Goal: Transaction & Acquisition: Purchase product/service

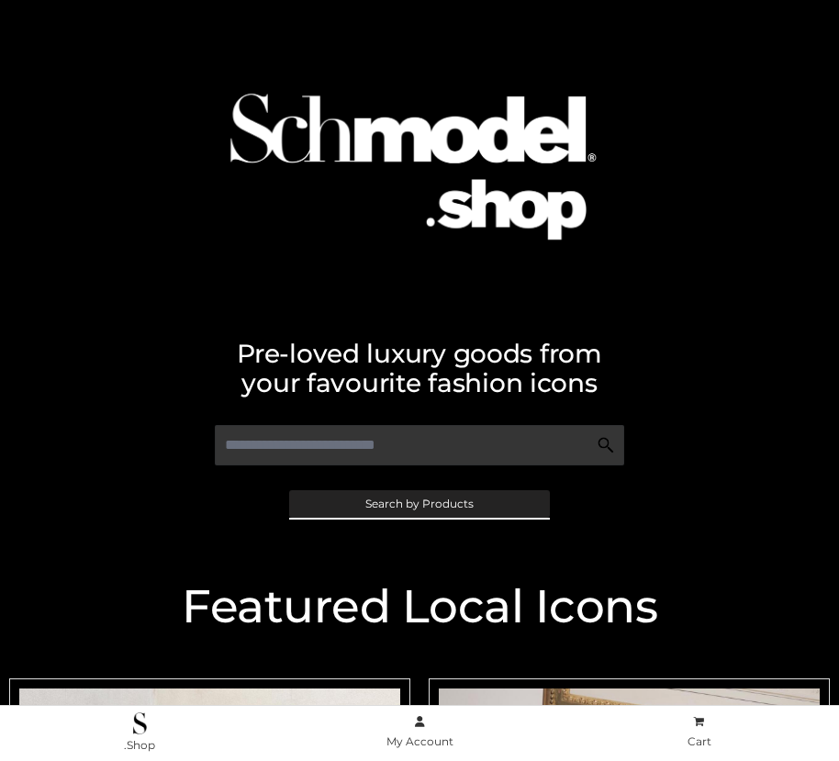
click at [419, 503] on span "Search by Products" at bounding box center [419, 503] width 108 height 11
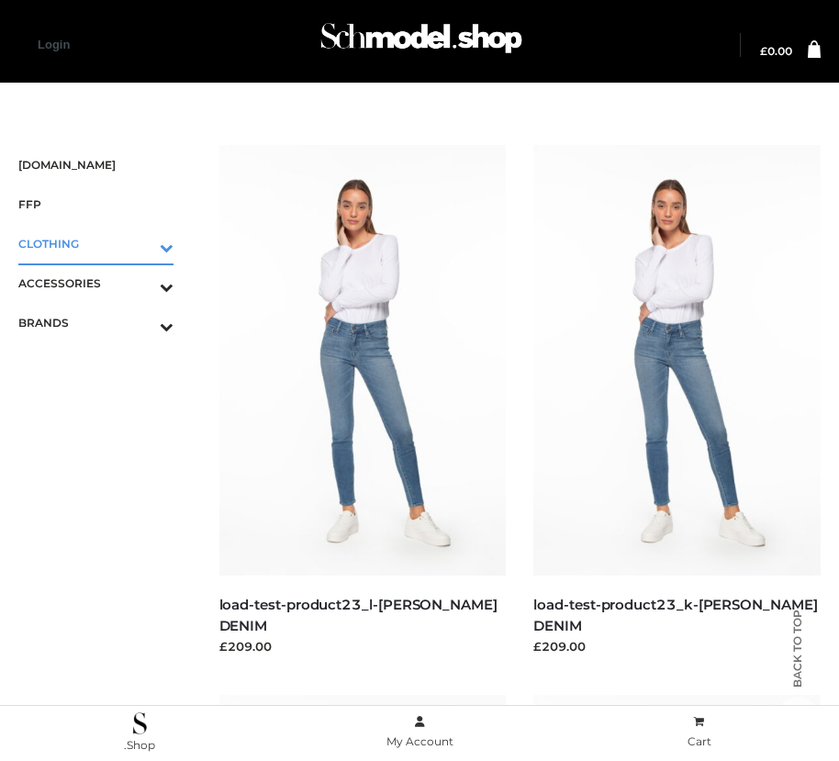
click at [140, 243] on icon "Toggle Submenu" at bounding box center [71, 247] width 206 height 21
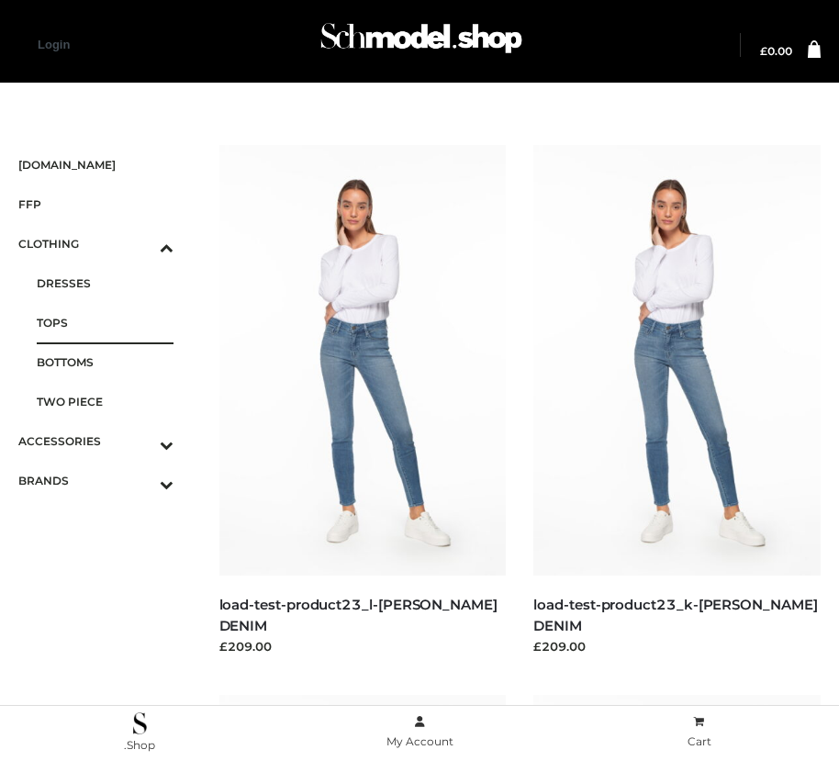
click at [105, 322] on span "TOPS" at bounding box center [105, 322] width 137 height 21
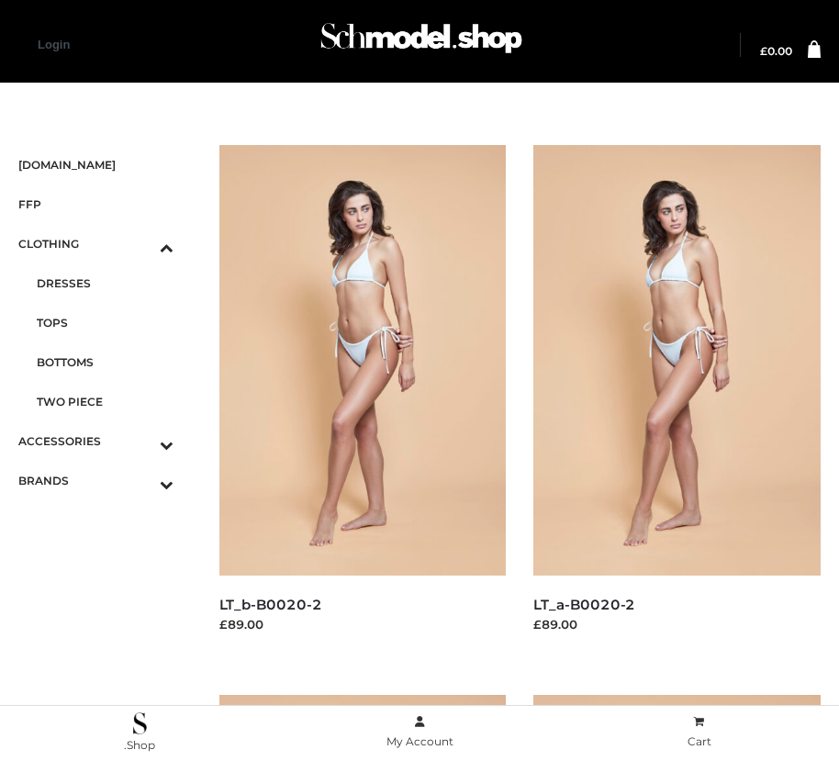
scroll to position [2771, 0]
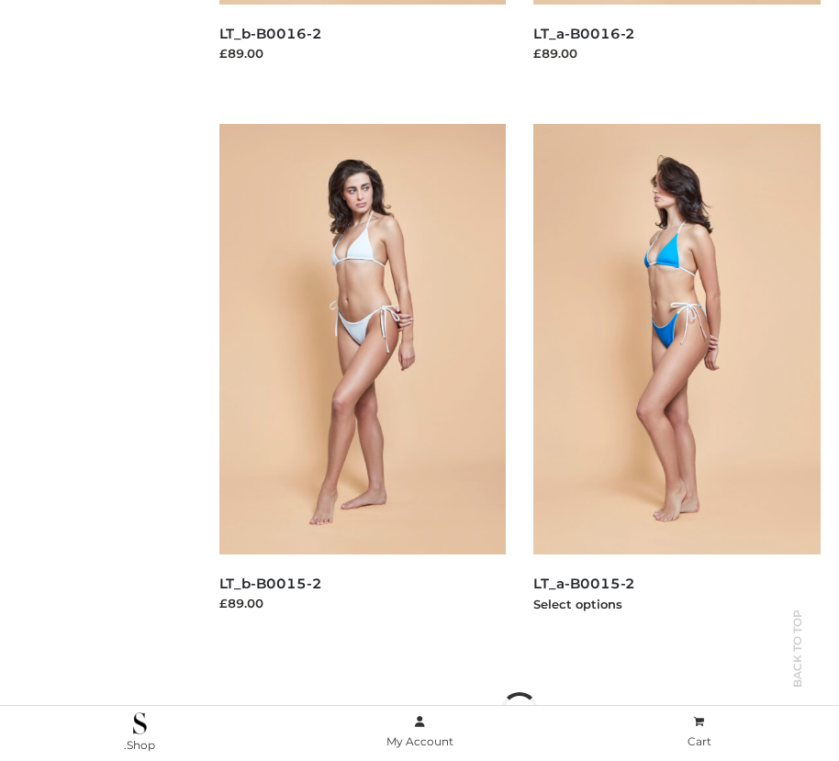
click at [677, 380] on img at bounding box center [676, 339] width 287 height 431
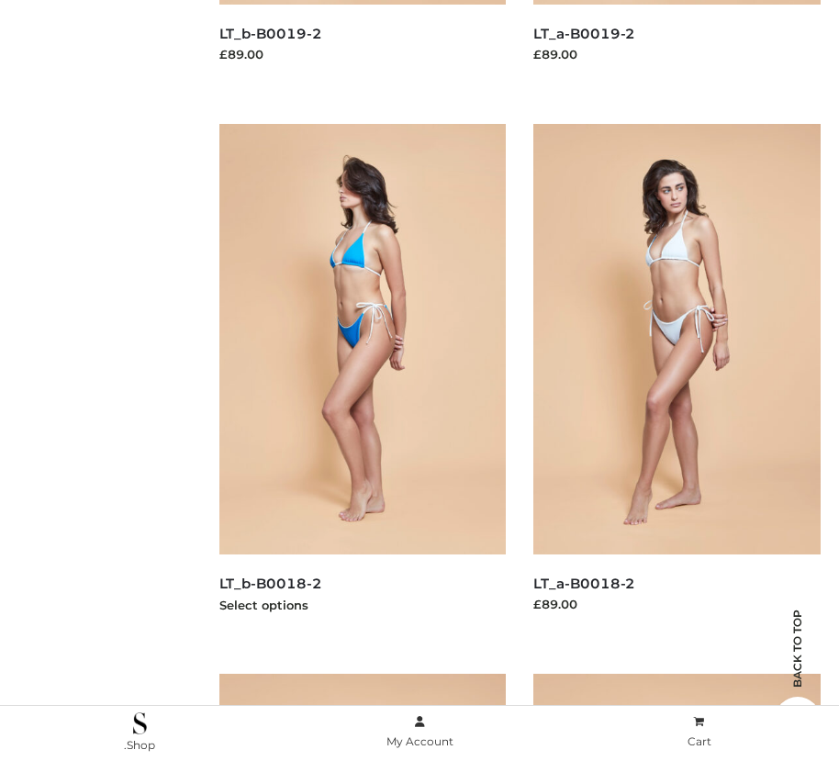
click at [362, 380] on img at bounding box center [362, 339] width 287 height 431
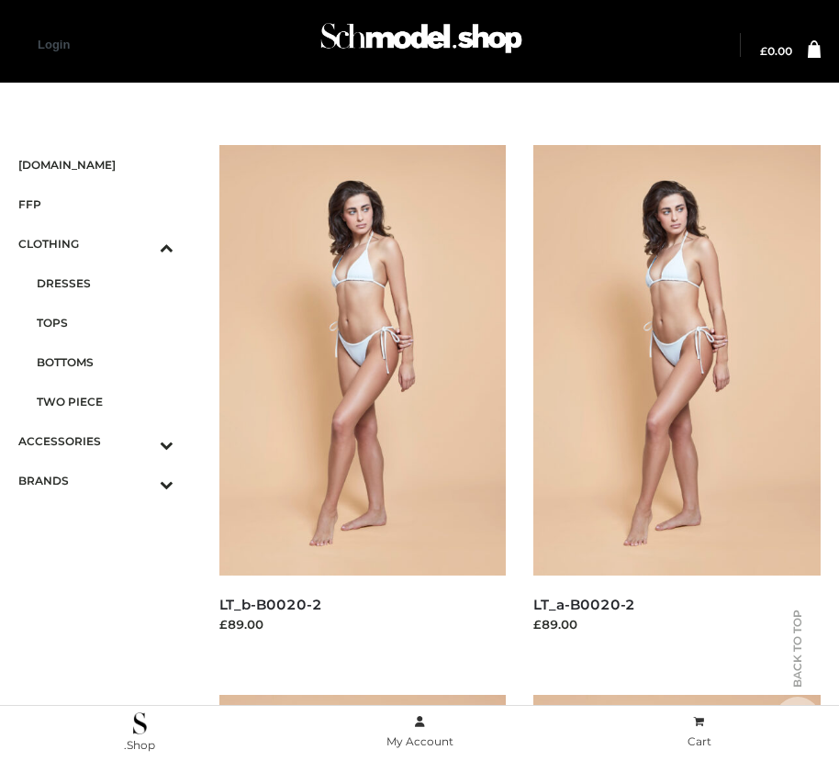
scroll to position [571, 0]
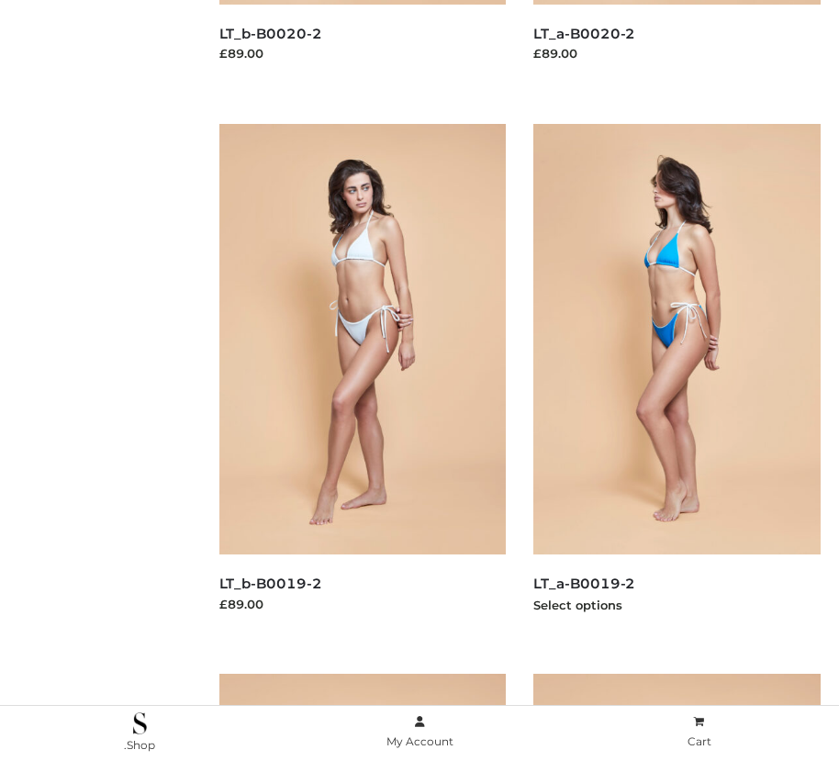
click at [677, 380] on img at bounding box center [676, 339] width 287 height 431
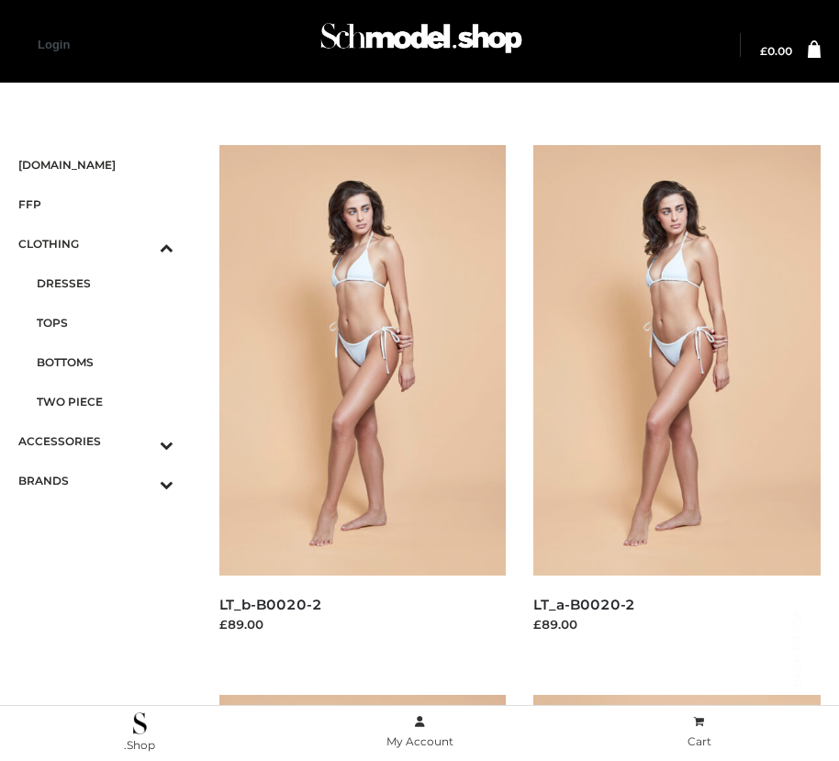
scroll to position [2221, 0]
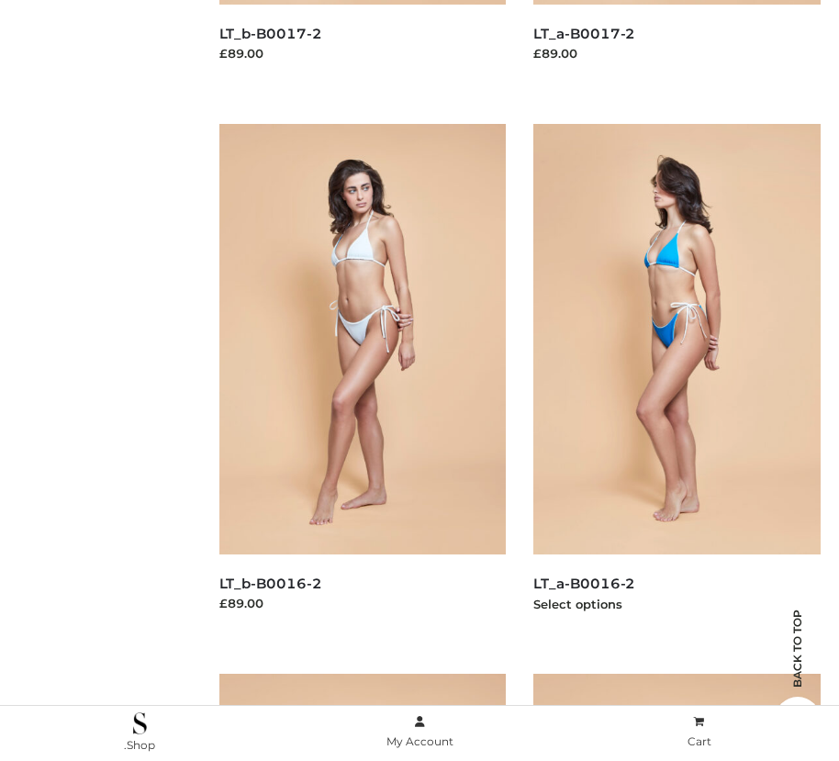
click at [677, 380] on img at bounding box center [676, 339] width 287 height 431
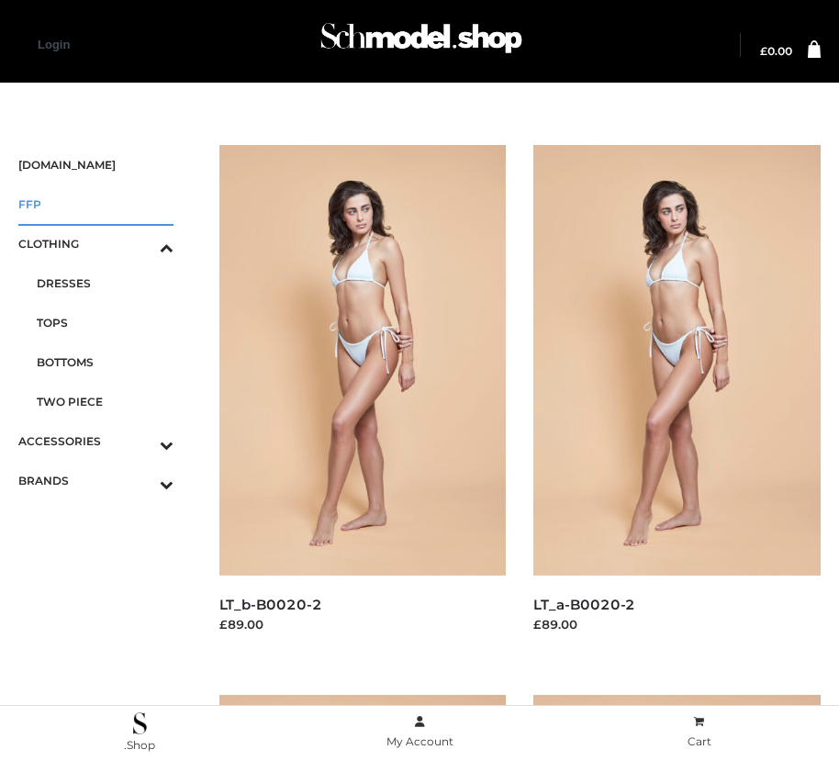
click at [95, 204] on span "FFP" at bounding box center [95, 204] width 155 height 21
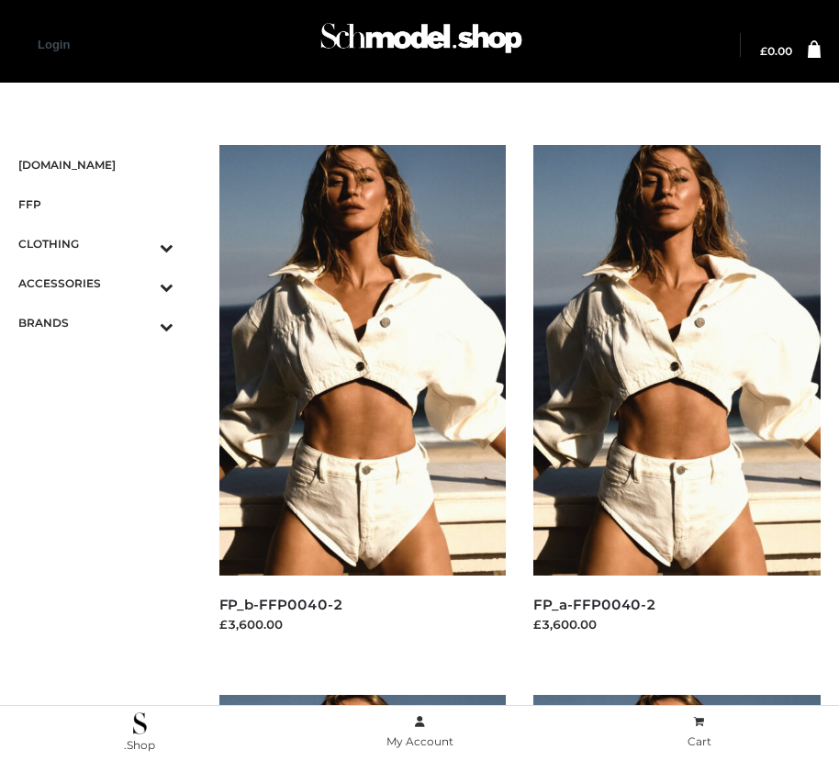
scroll to position [2771, 0]
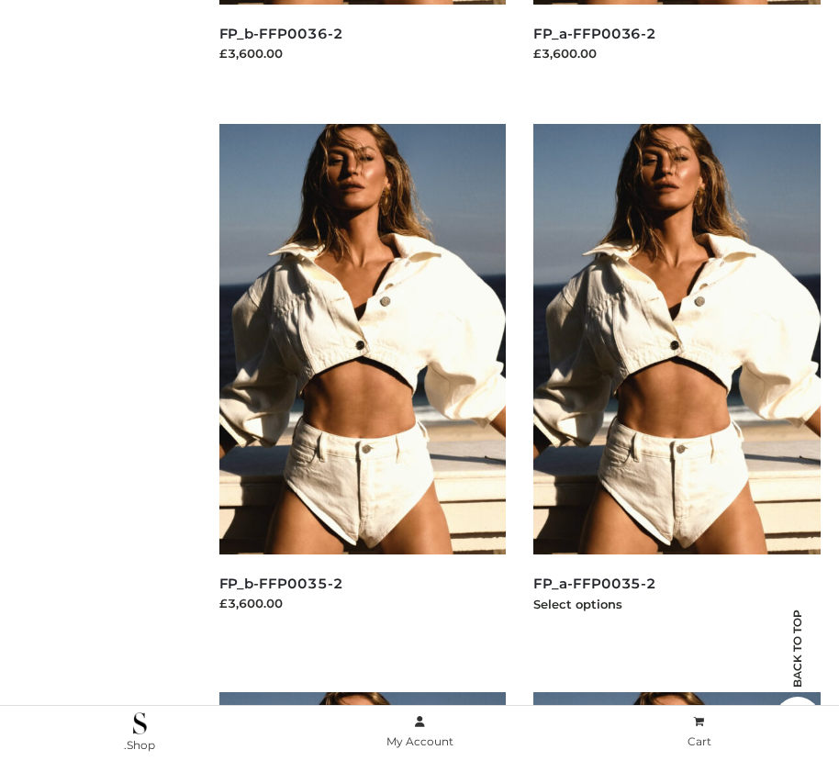
click at [677, 380] on img at bounding box center [676, 339] width 287 height 431
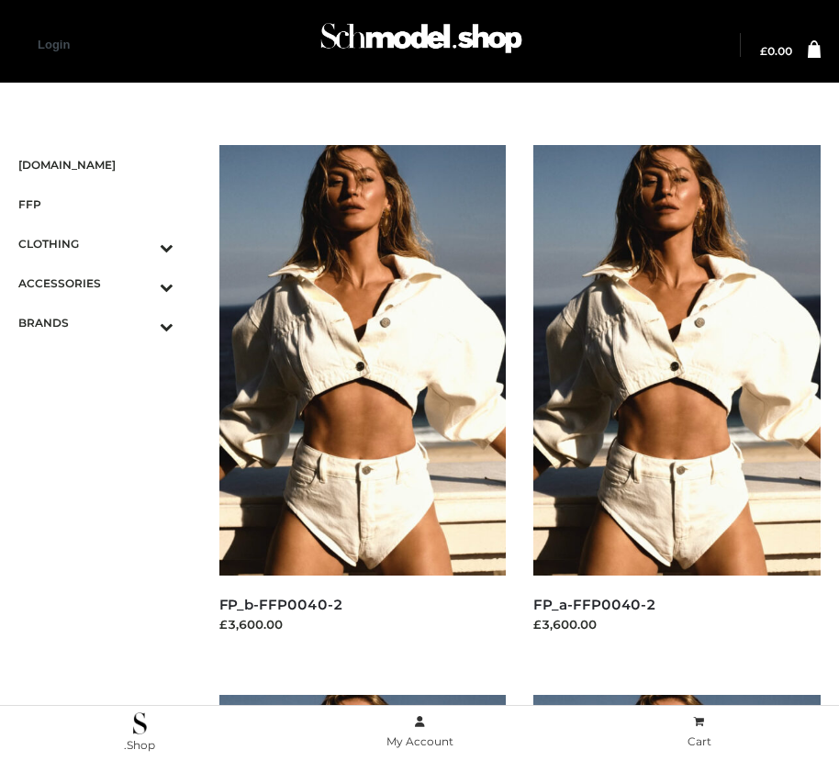
scroll to position [21, 0]
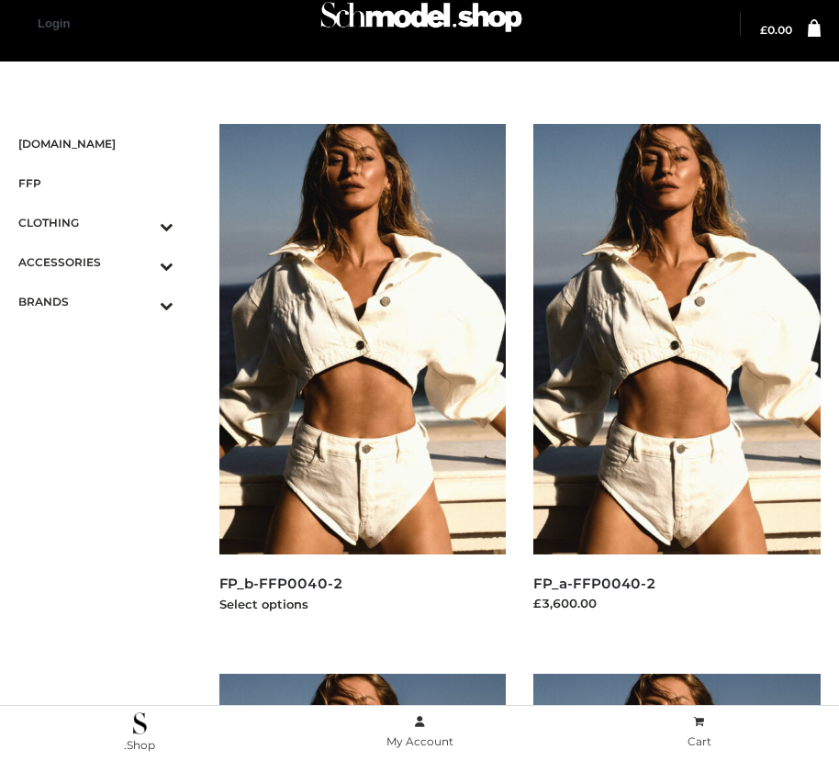
click at [362, 380] on img at bounding box center [362, 339] width 287 height 431
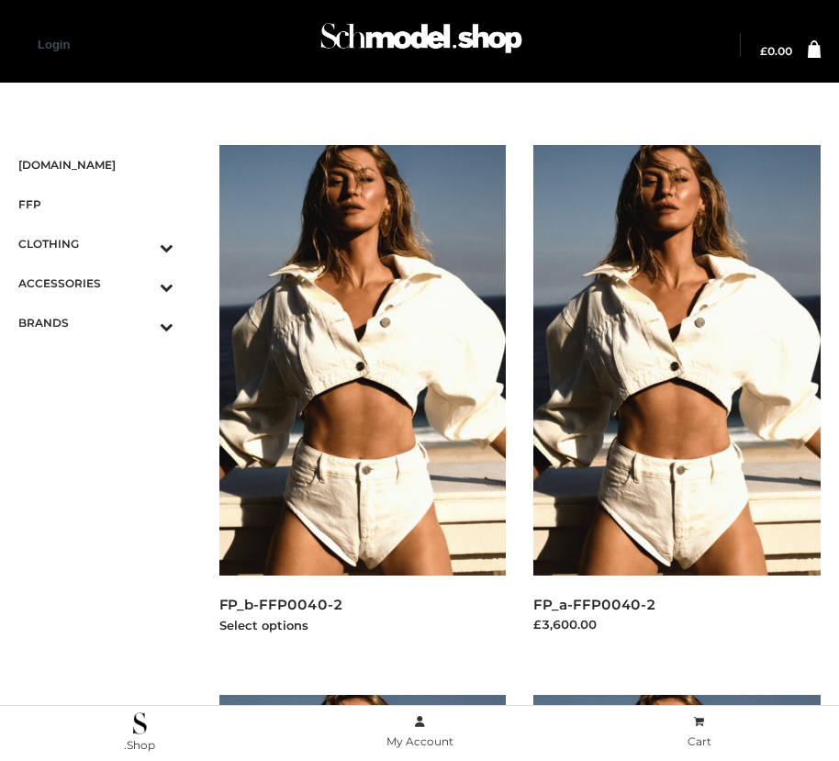
scroll to position [571, 0]
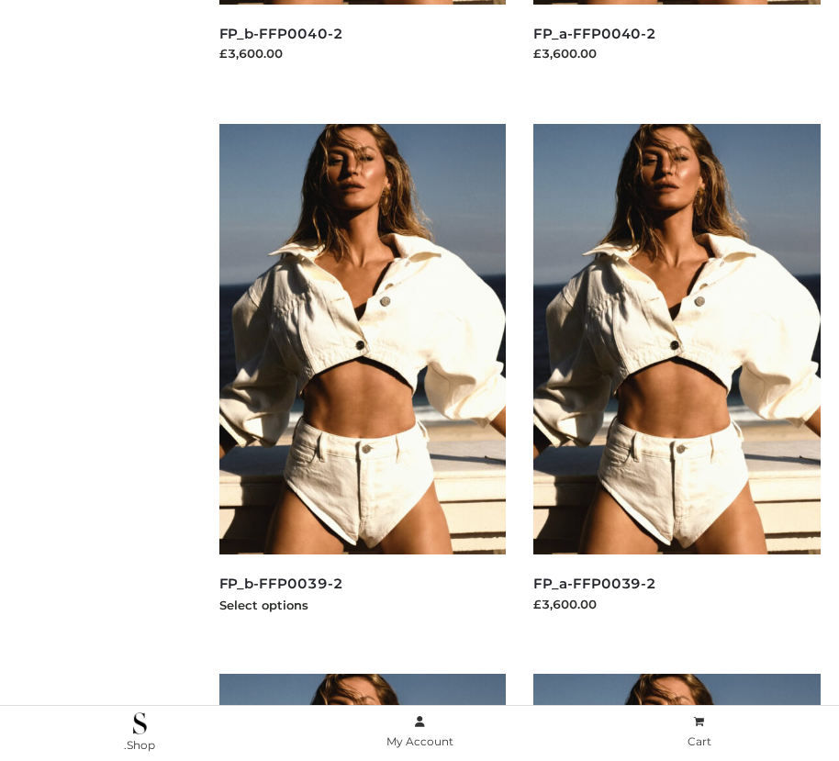
click at [362, 380] on img at bounding box center [362, 339] width 287 height 431
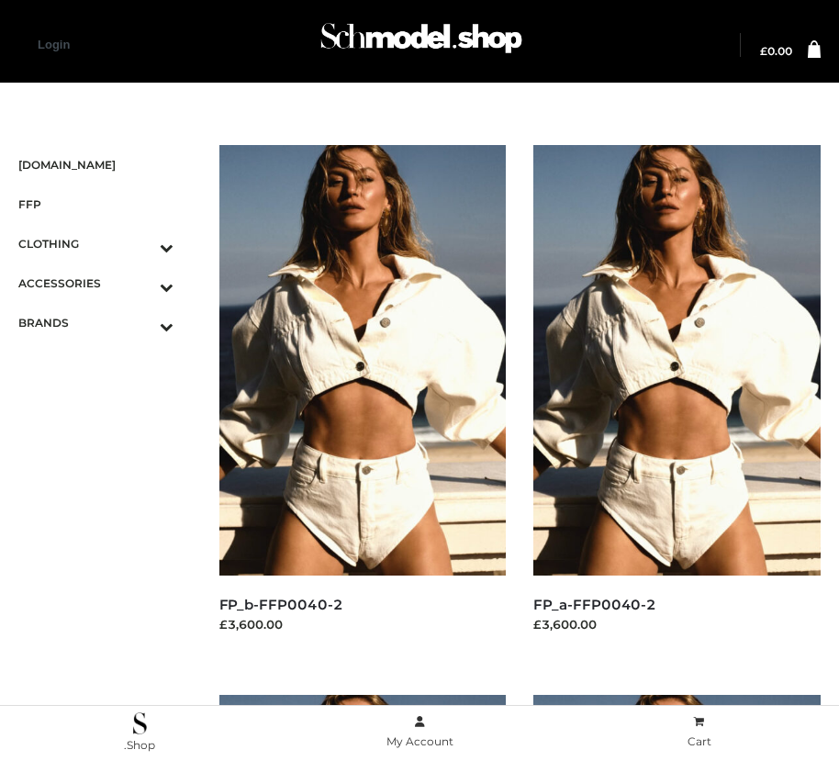
scroll to position [2221, 0]
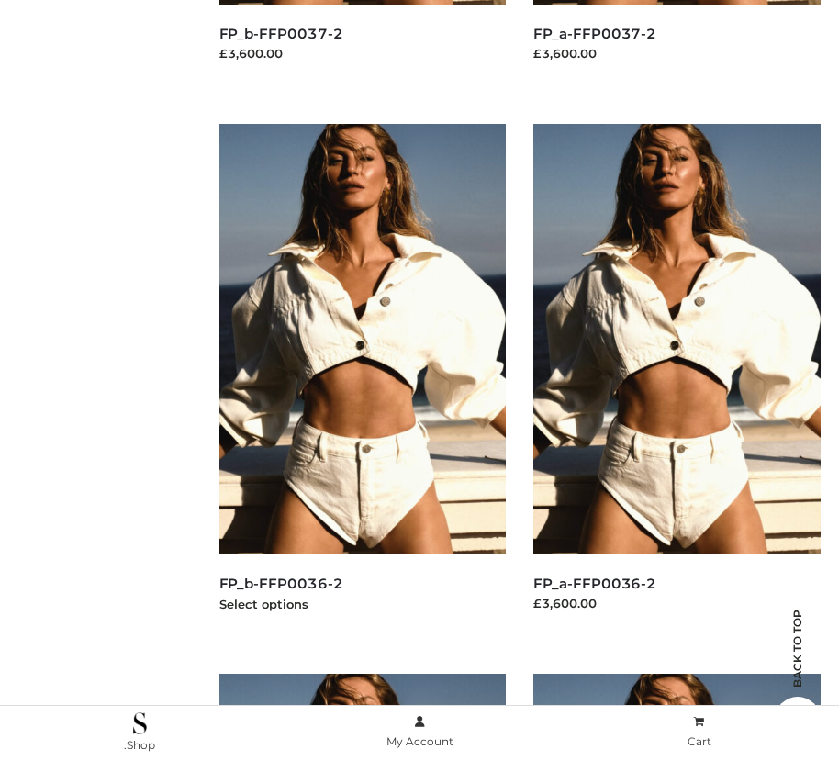
click at [362, 380] on img at bounding box center [362, 339] width 287 height 431
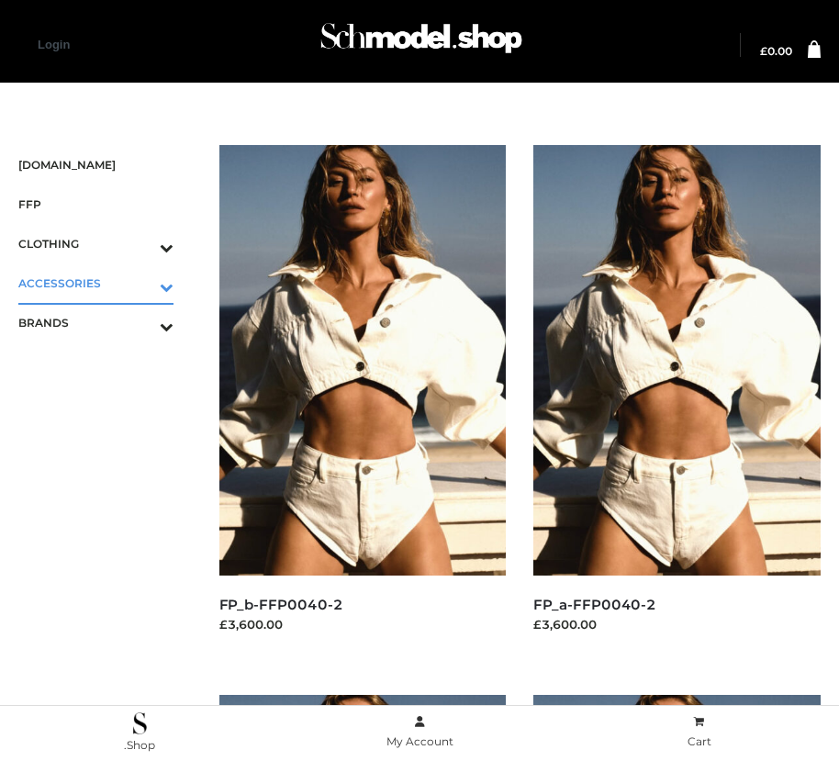
click at [140, 283] on icon "Toggle Submenu" at bounding box center [71, 286] width 206 height 21
click at [105, 362] on span "JEWELRY" at bounding box center [105, 362] width 137 height 21
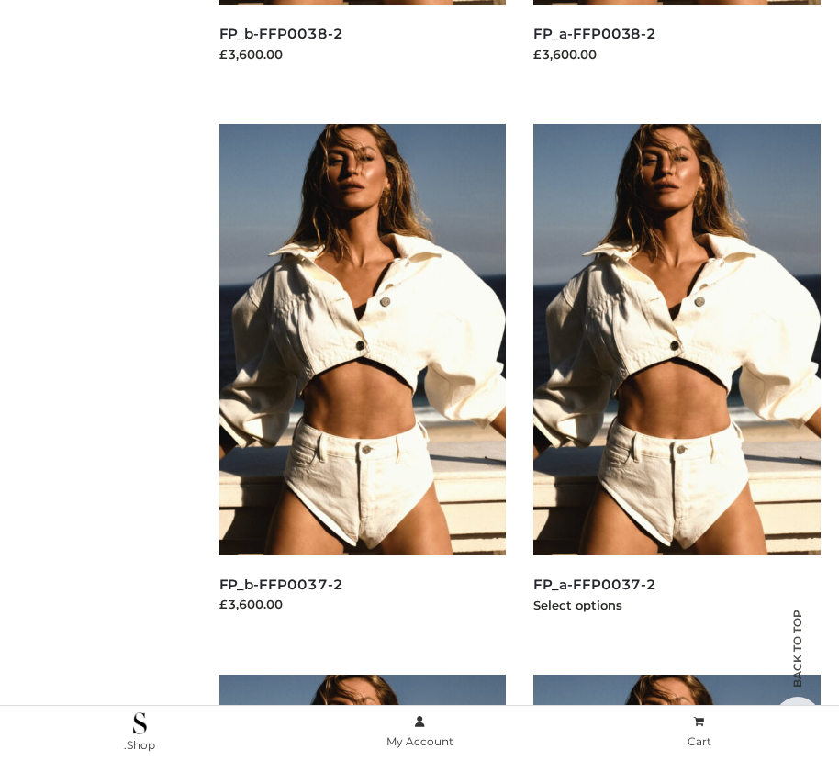
click at [677, 380] on img at bounding box center [676, 339] width 287 height 431
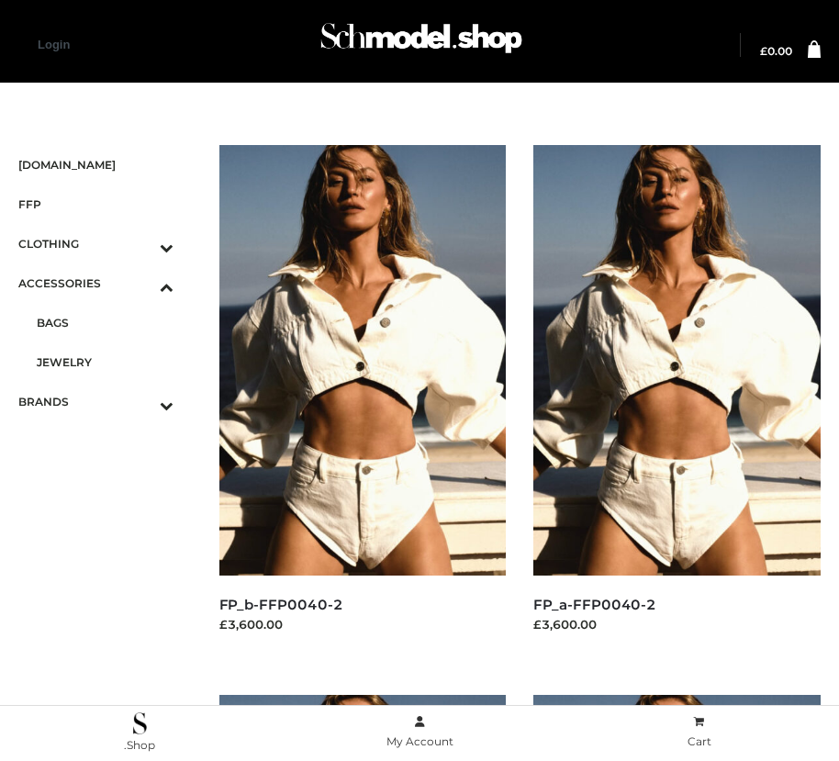
scroll to position [2771, 0]
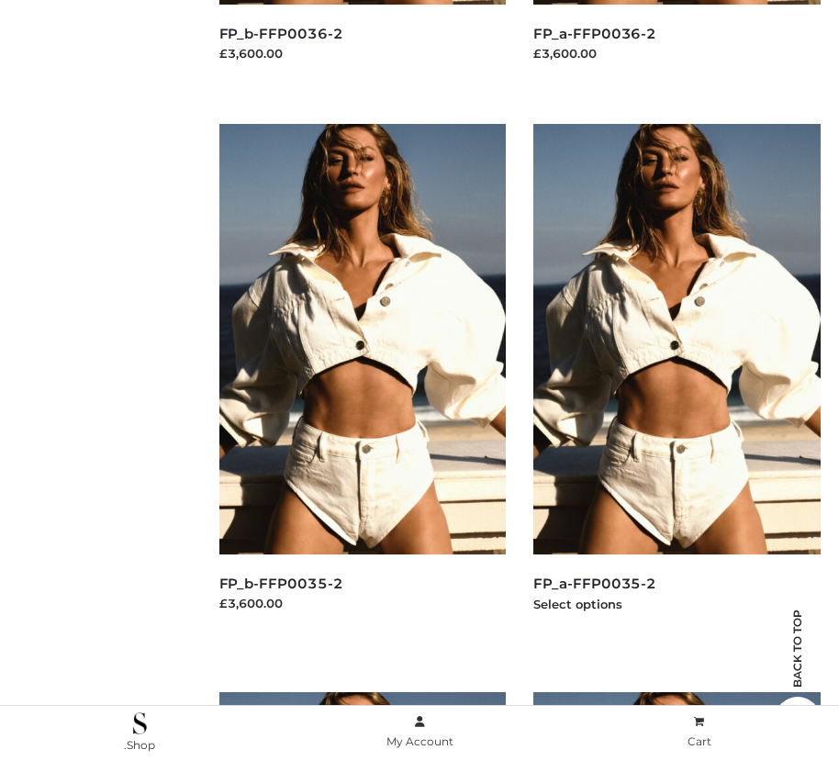
click at [677, 380] on img at bounding box center [676, 339] width 287 height 431
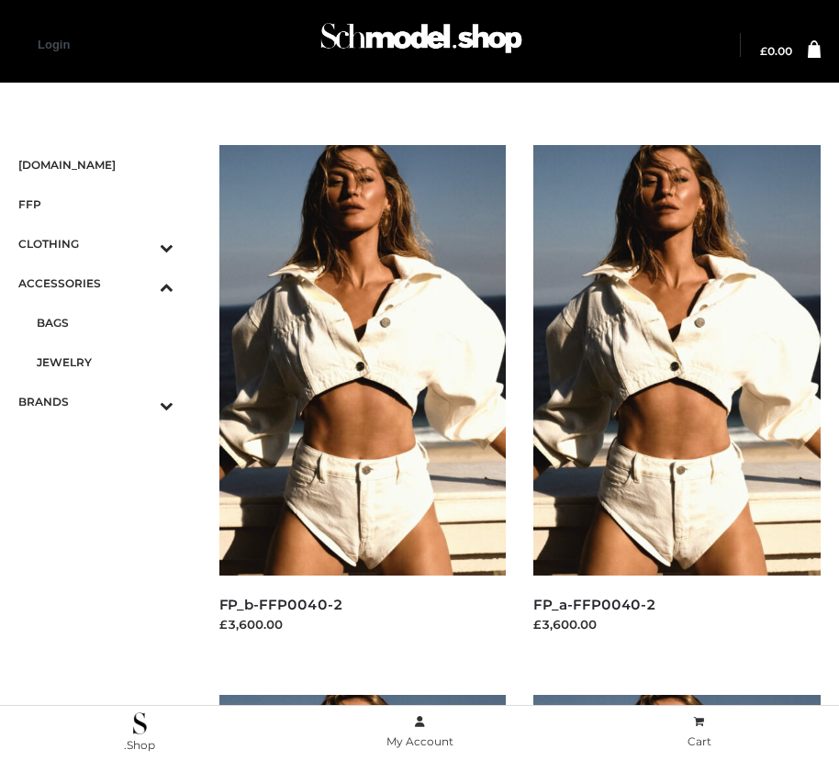
scroll to position [571, 0]
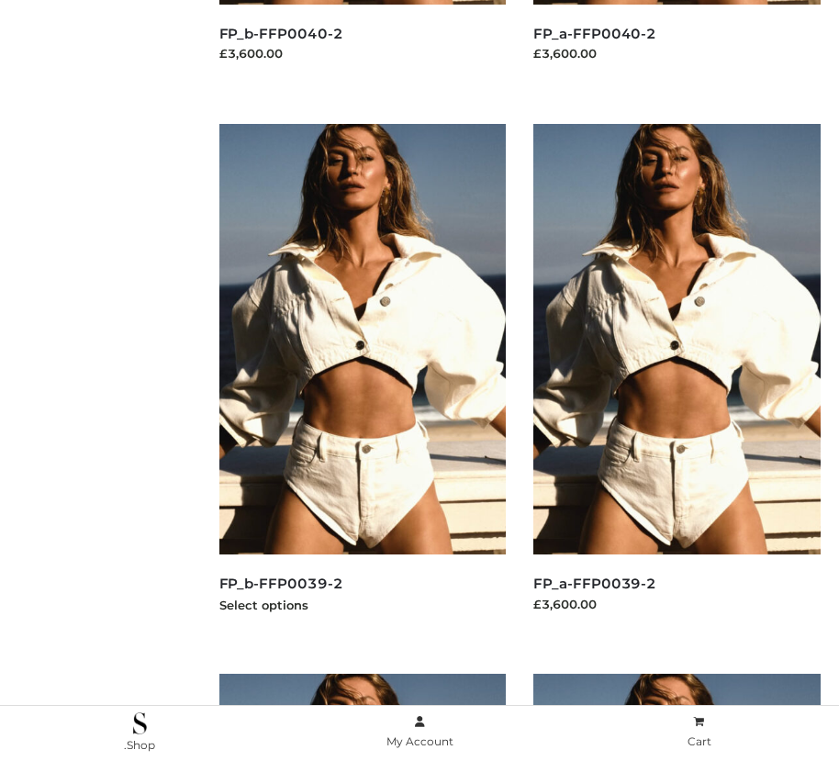
click at [362, 380] on img at bounding box center [362, 339] width 287 height 431
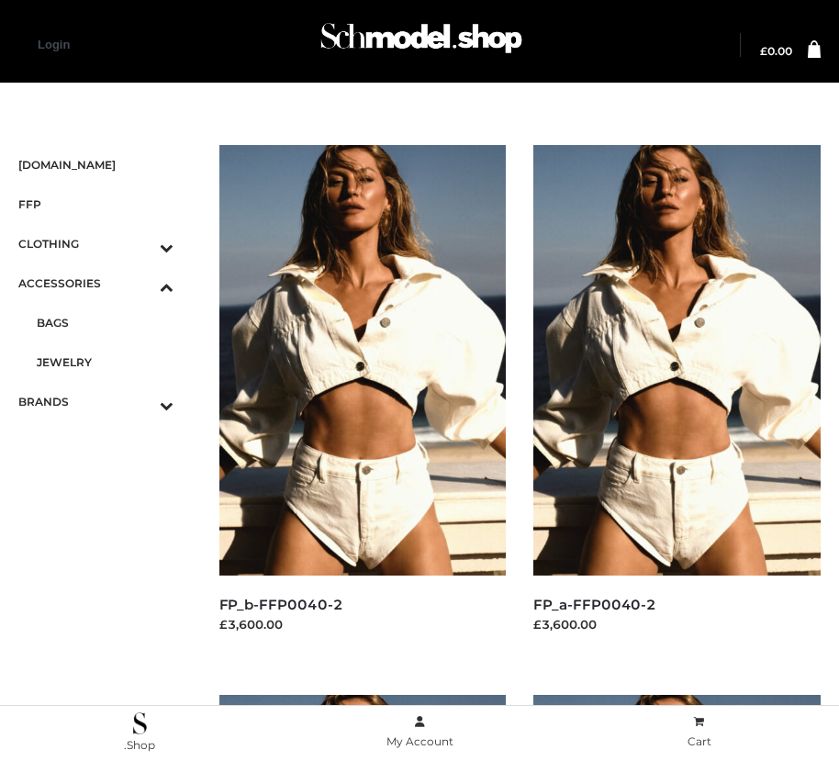
scroll to position [4439, 0]
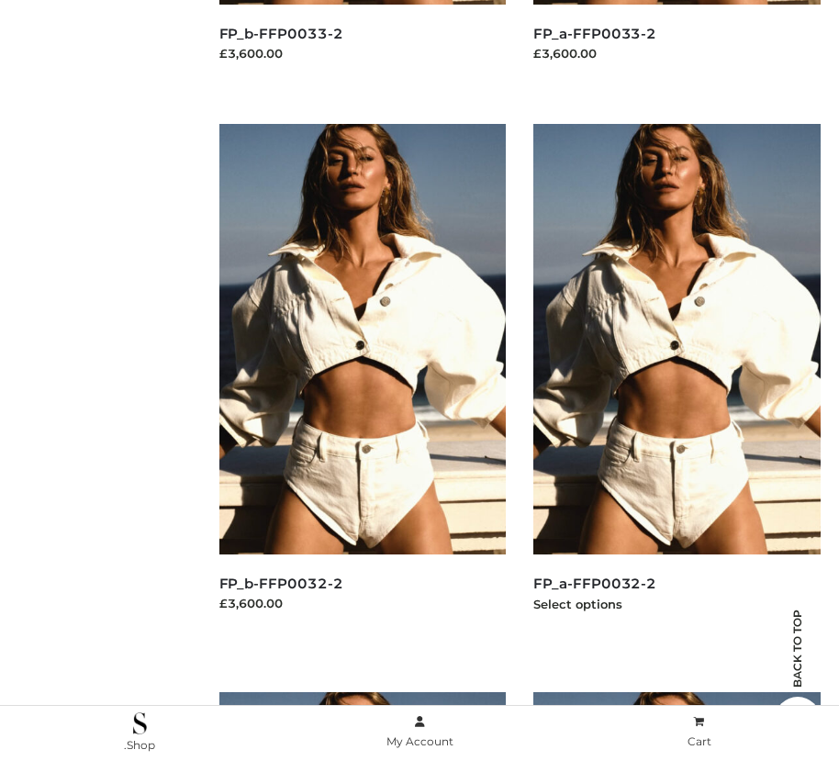
click at [677, 380] on img at bounding box center [676, 339] width 287 height 431
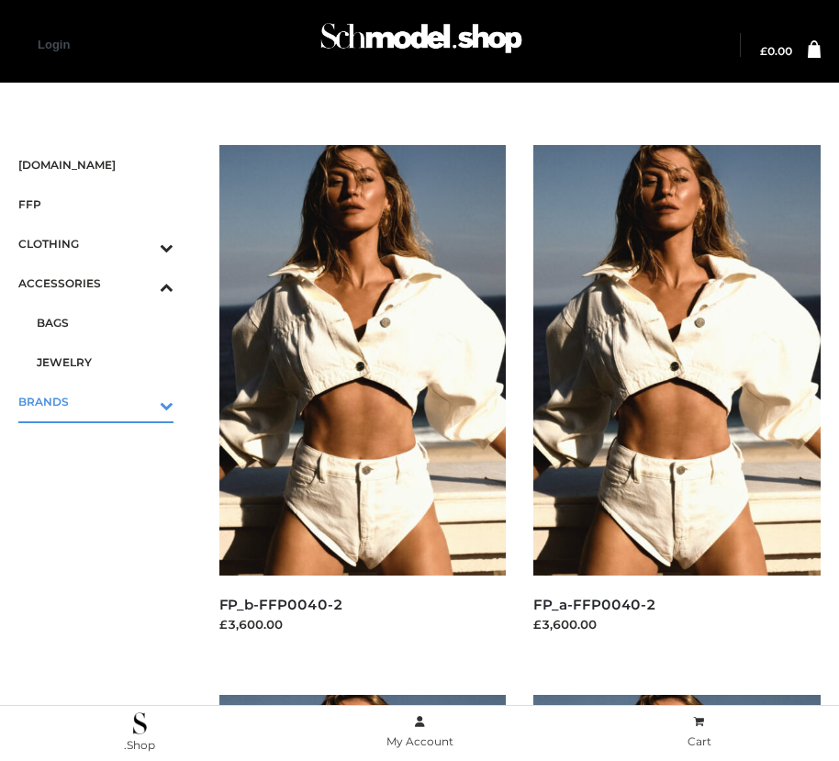
click at [140, 401] on icon "Toggle Submenu" at bounding box center [71, 405] width 206 height 21
click at [105, 401] on span "PARKERSMITH" at bounding box center [105, 401] width 137 height 21
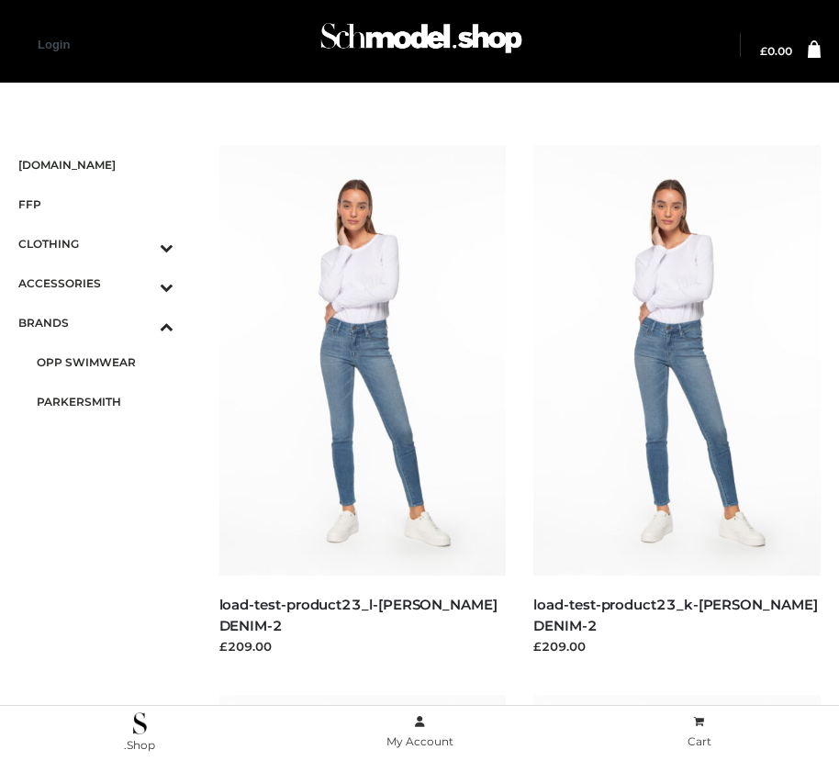
scroll to position [2771, 0]
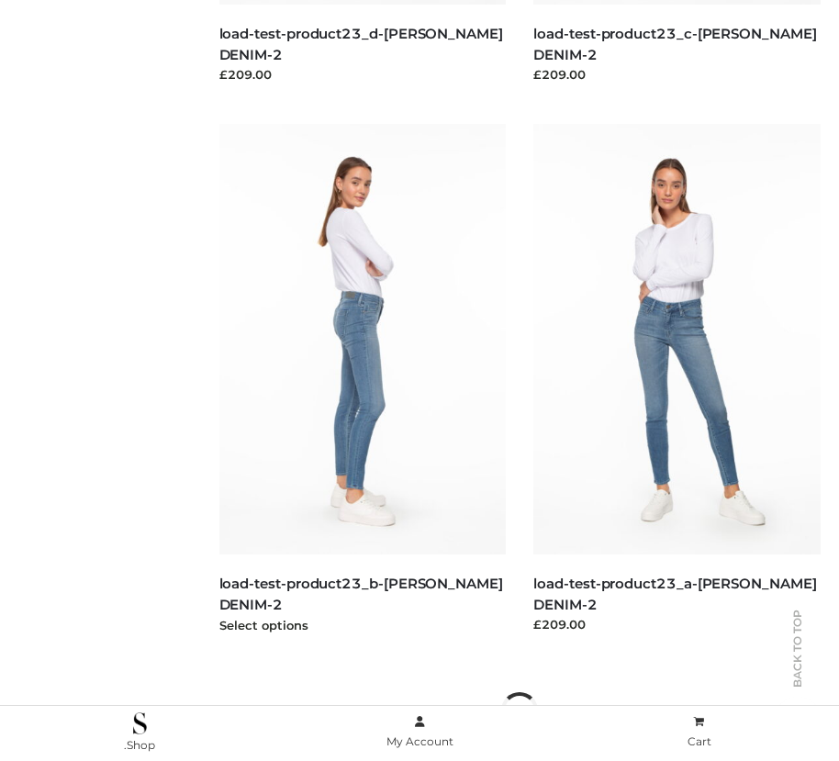
click at [362, 380] on img at bounding box center [362, 339] width 287 height 431
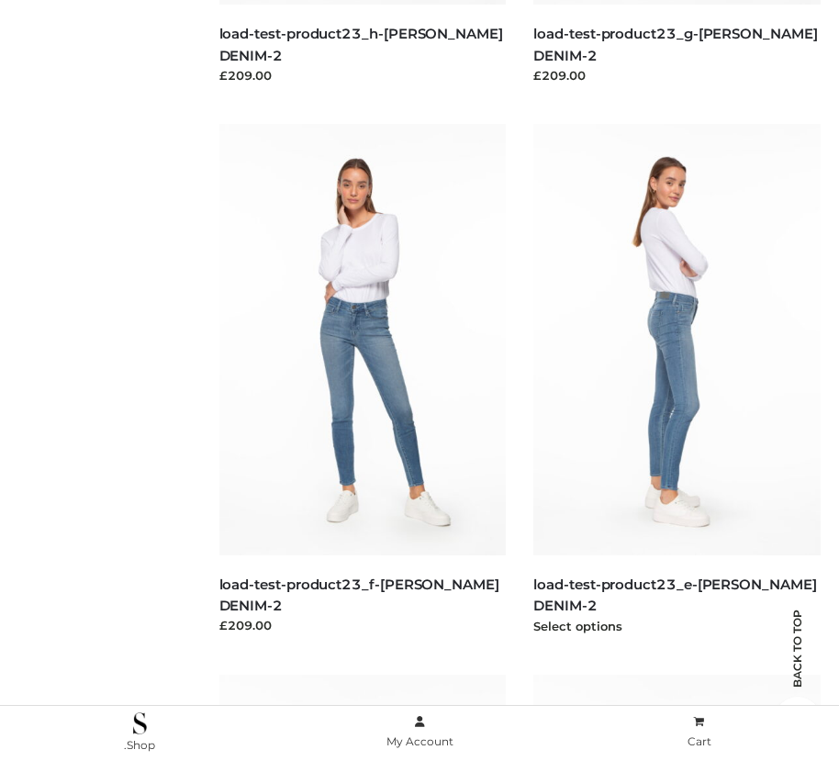
click at [677, 380] on img at bounding box center [676, 339] width 287 height 431
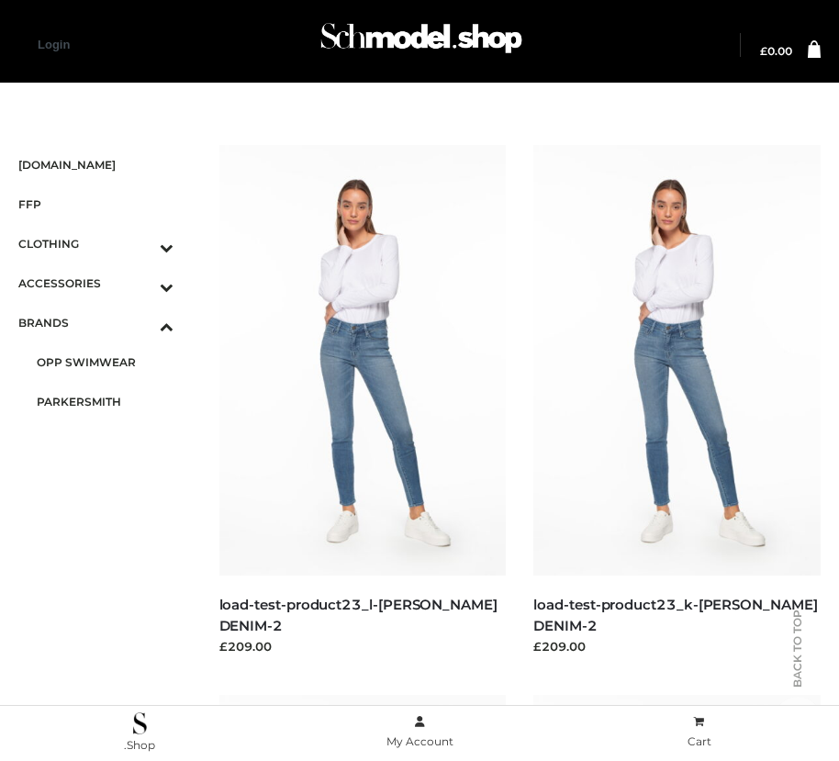
scroll to position [1121, 0]
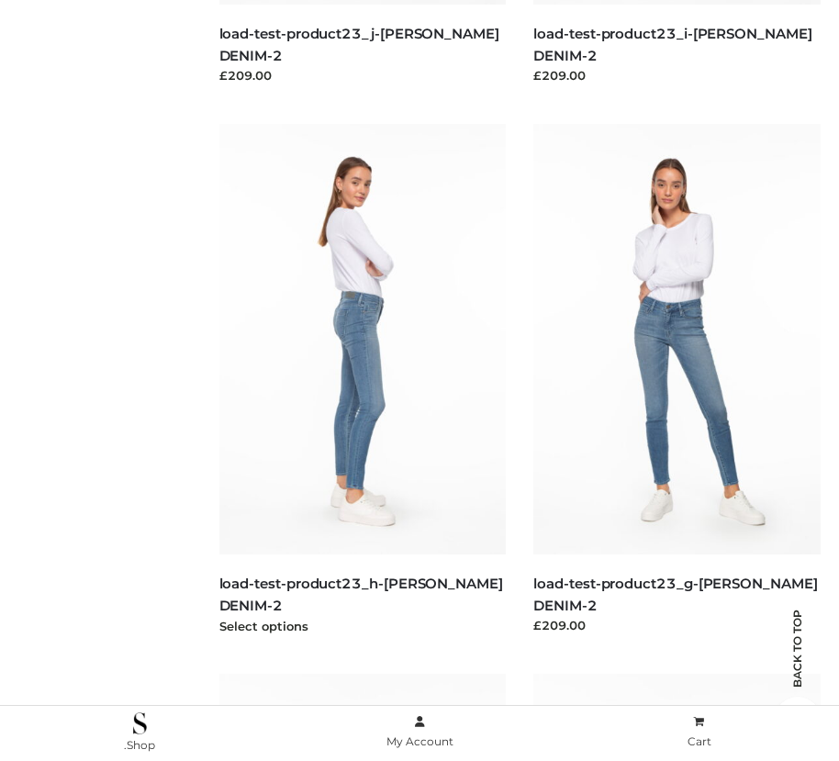
click at [362, 380] on img at bounding box center [362, 339] width 287 height 431
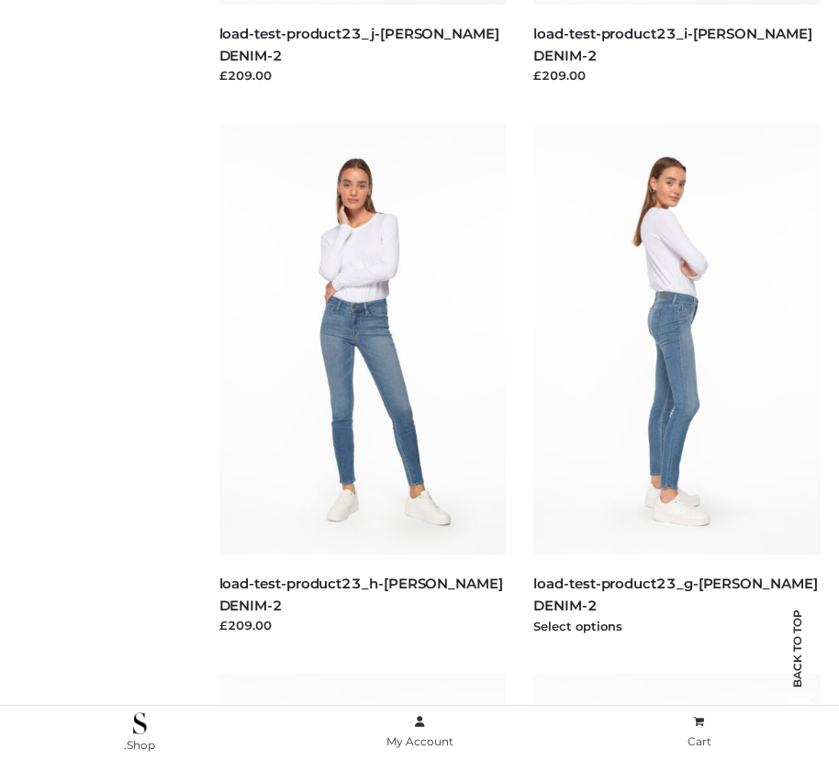
click at [677, 380] on img at bounding box center [676, 339] width 287 height 431
